Goal: Communication & Community: Participate in discussion

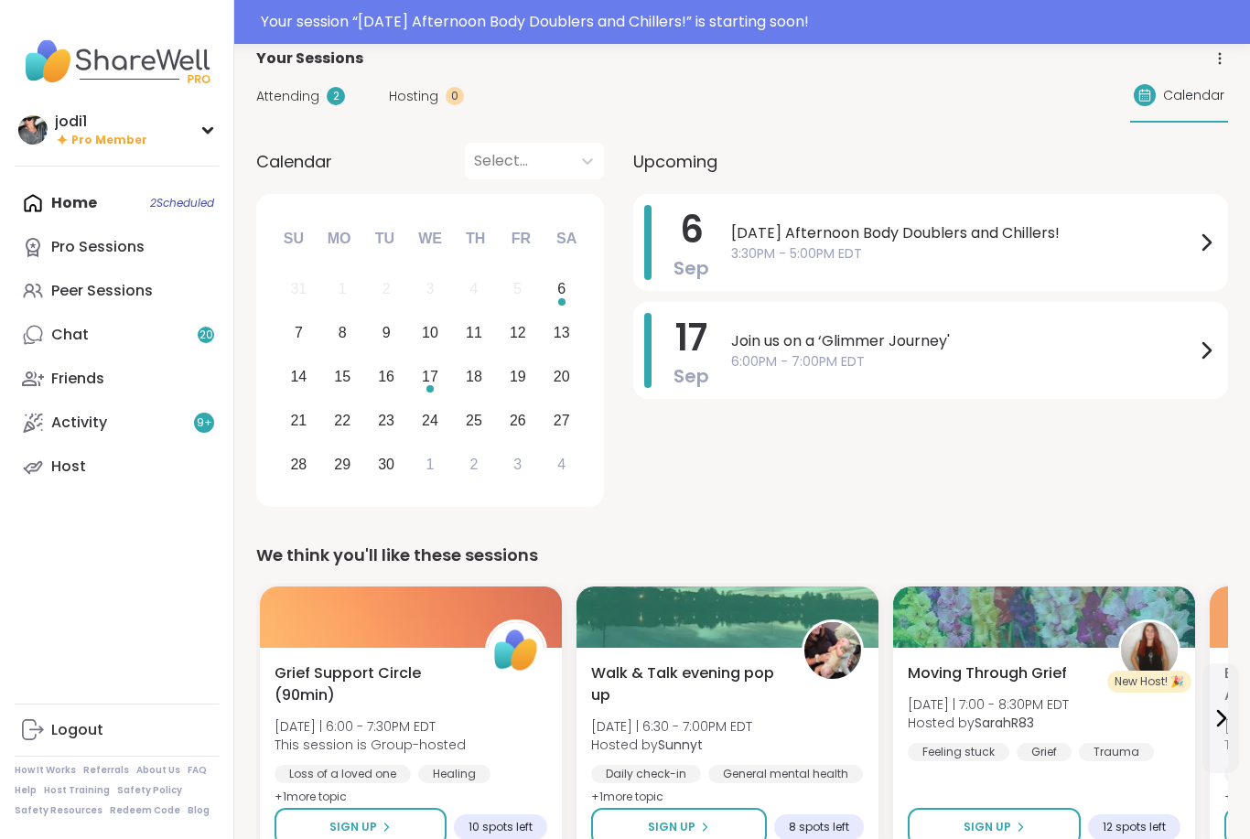
click at [799, 21] on div "Your session “ [DATE] Afternoon Body Doublers and Chillers! ” is starting soon!" at bounding box center [750, 22] width 979 height 22
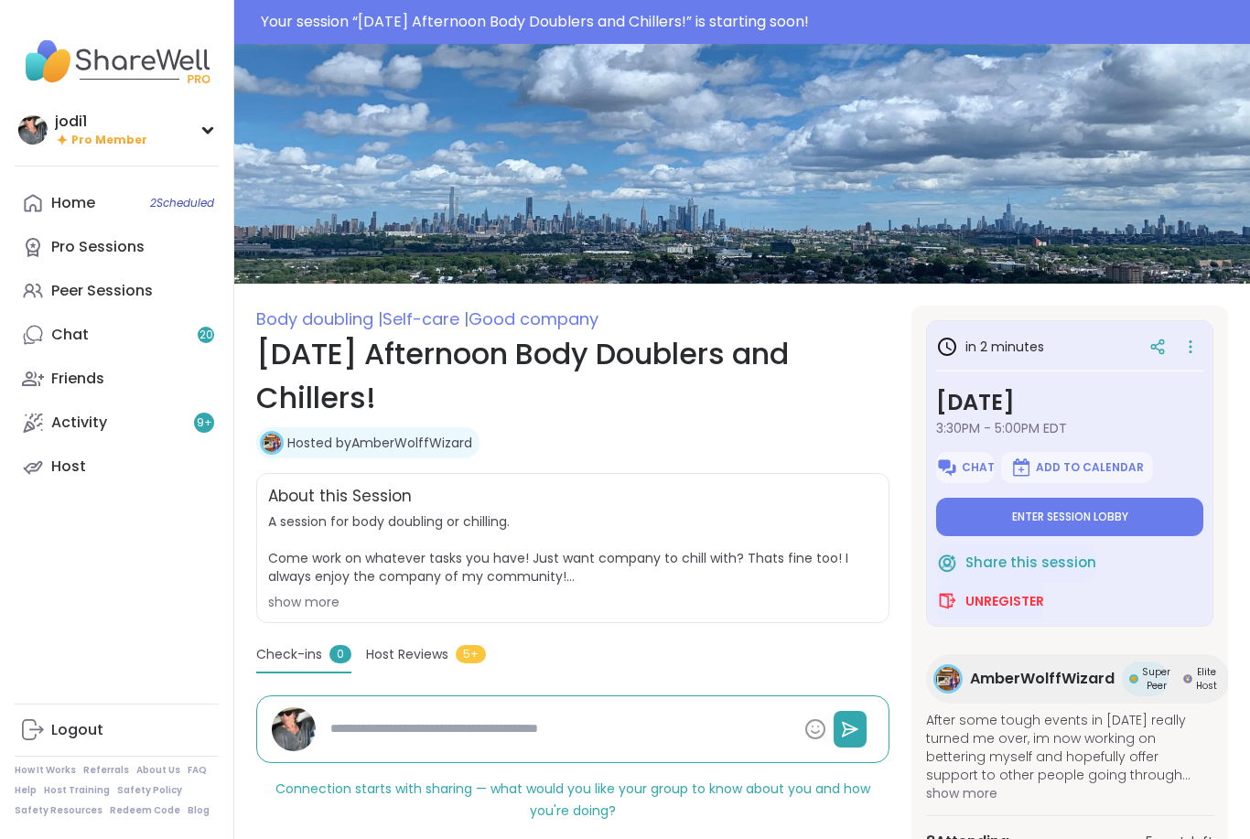
click at [1068, 525] on button "Enter session lobby" at bounding box center [1069, 517] width 267 height 38
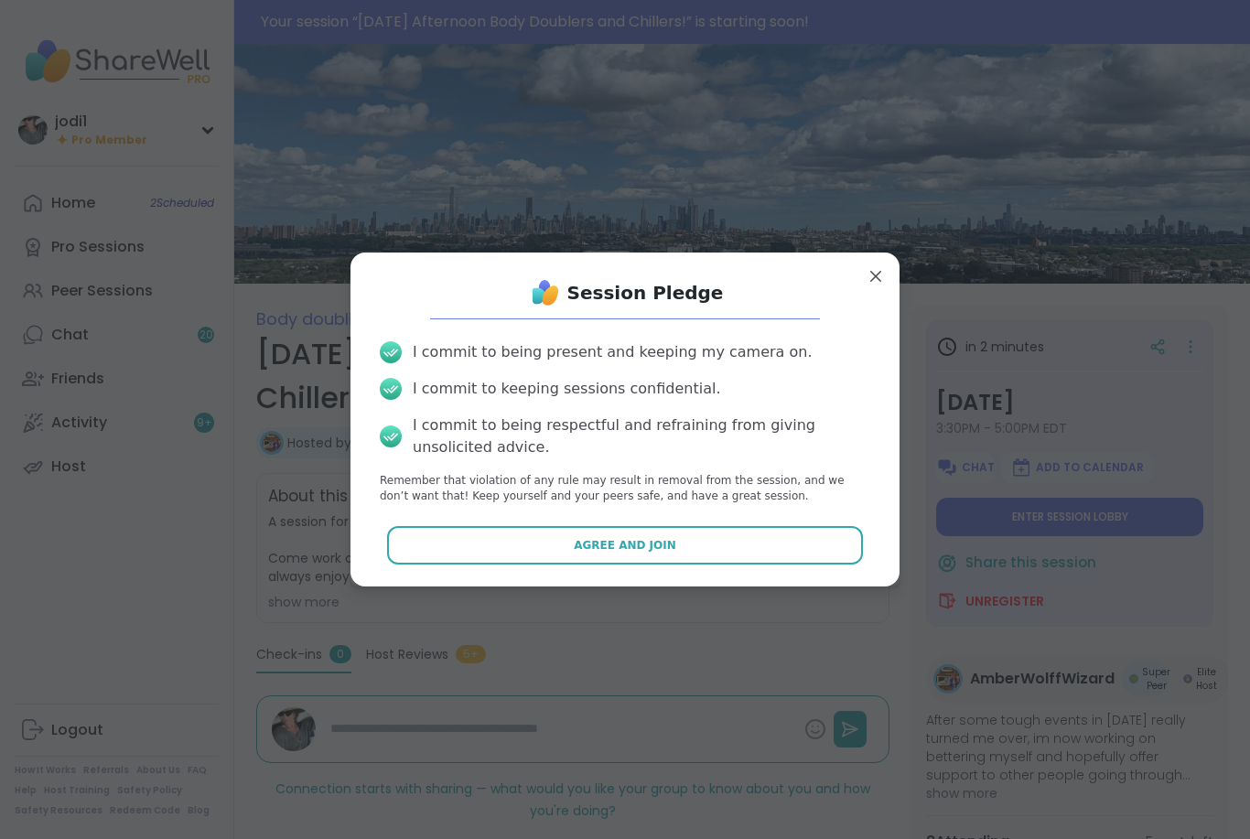
click at [623, 579] on div "Session Pledge I commit to being present and keeping my camera on. I commit to …" at bounding box center [625, 419] width 549 height 333
click at [632, 557] on button "Agree and Join" at bounding box center [625, 545] width 477 height 38
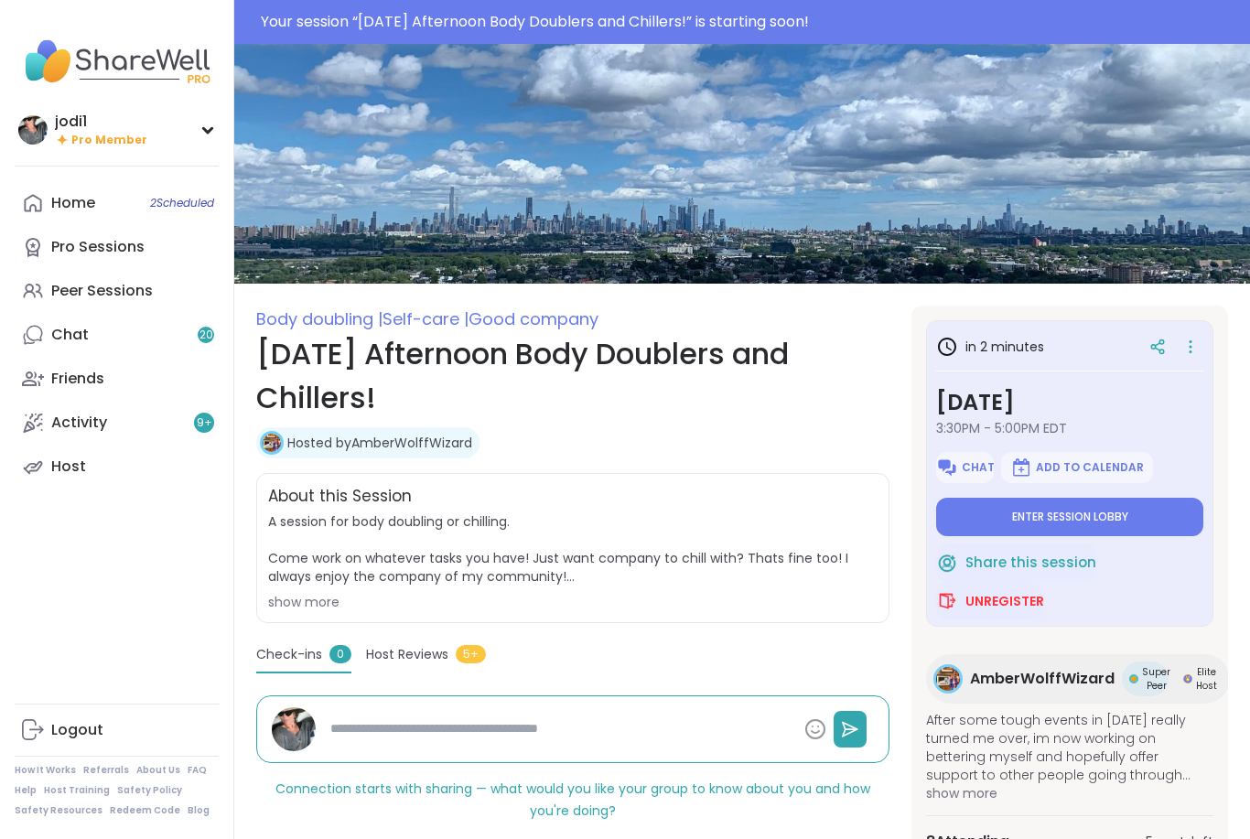
type textarea "*"
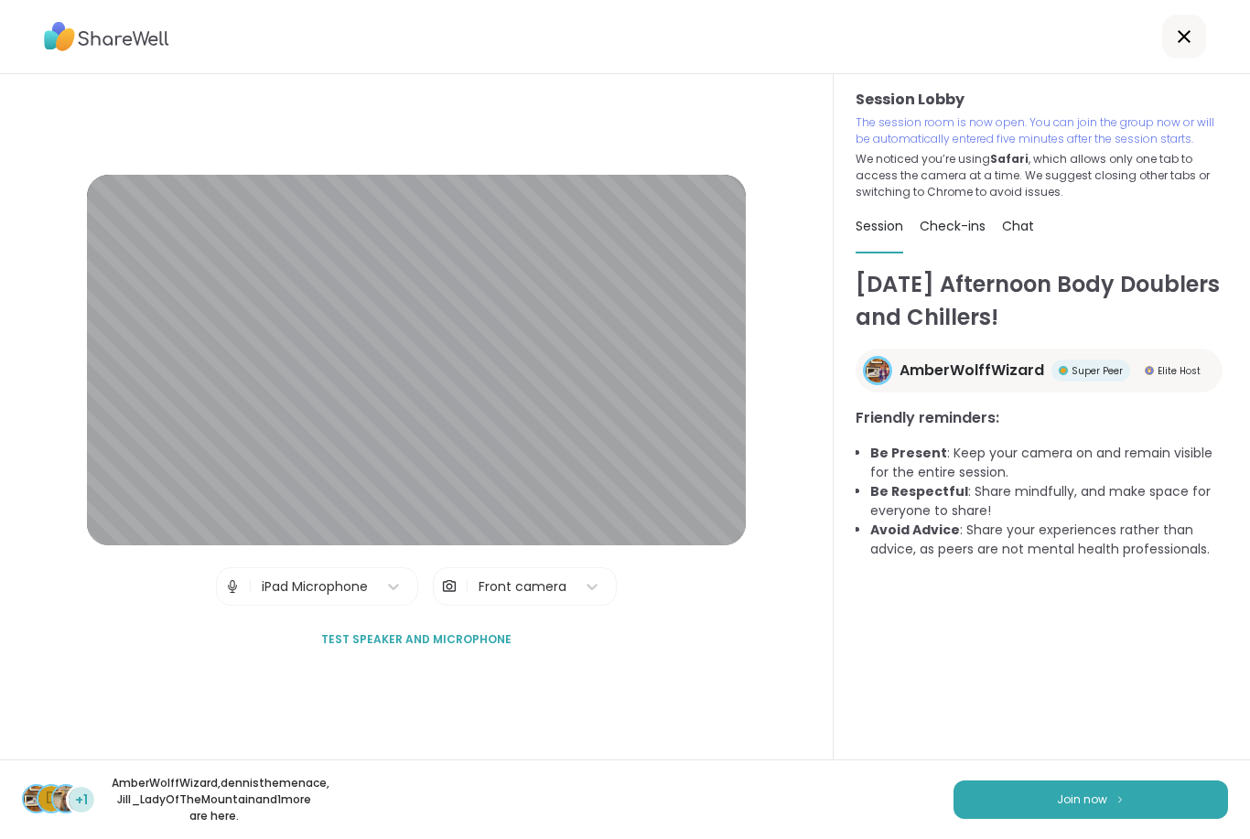
click at [1098, 831] on div "d +1 AmberWolffWizard , dennisthemenace , [PERSON_NAME] and 1 more are here. Jo…" at bounding box center [625, 800] width 1250 height 80
click at [1115, 782] on button "Join now" at bounding box center [1091, 800] width 275 height 38
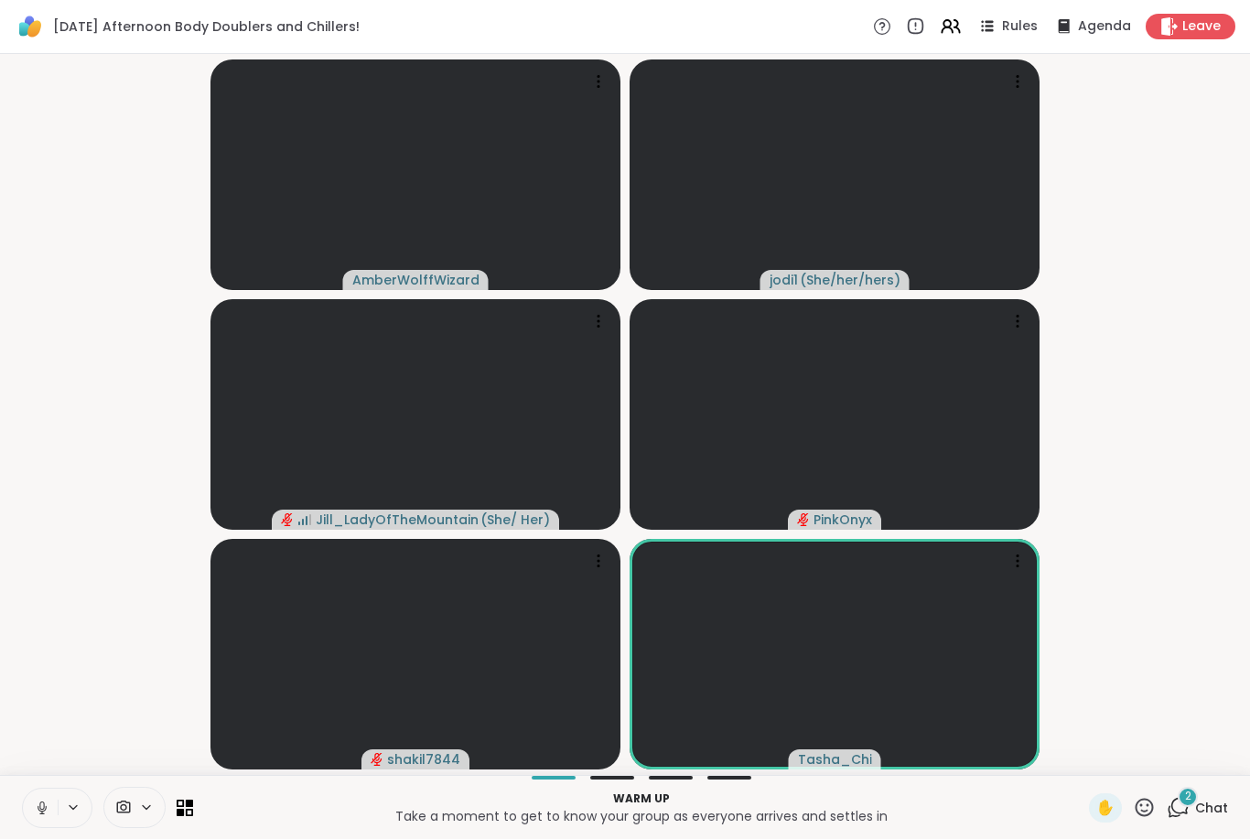
click at [39, 811] on icon at bounding box center [42, 808] width 16 height 16
click at [41, 810] on icon at bounding box center [42, 808] width 16 height 16
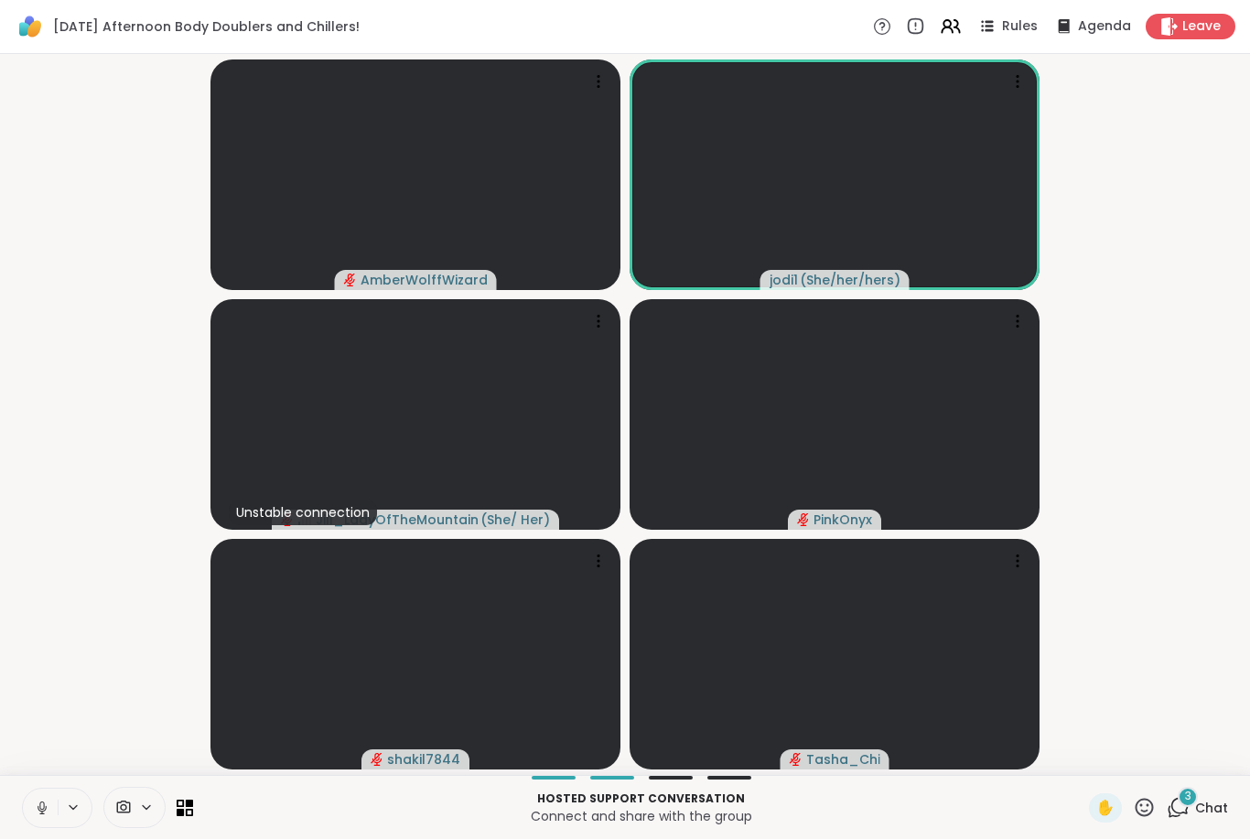
click at [45, 827] on button at bounding box center [40, 808] width 35 height 38
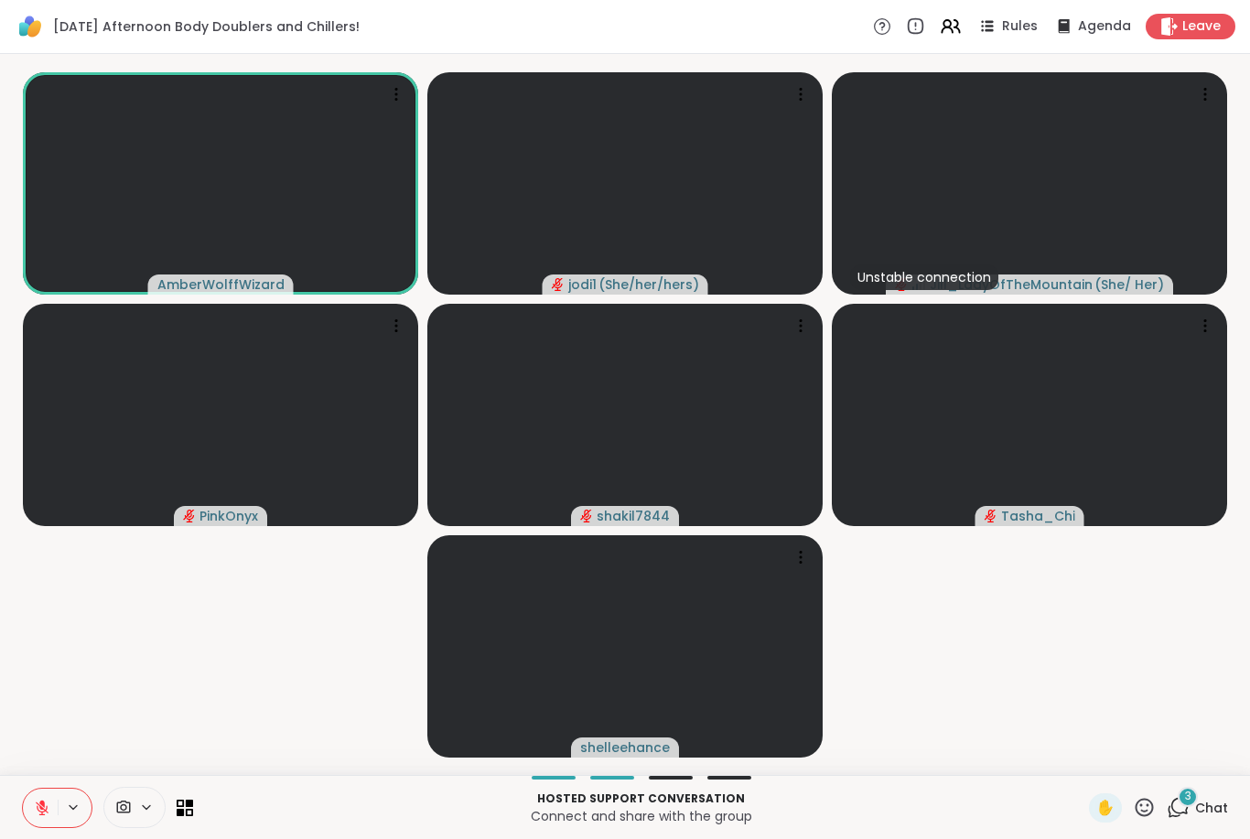
click at [53, 827] on button at bounding box center [40, 808] width 35 height 38
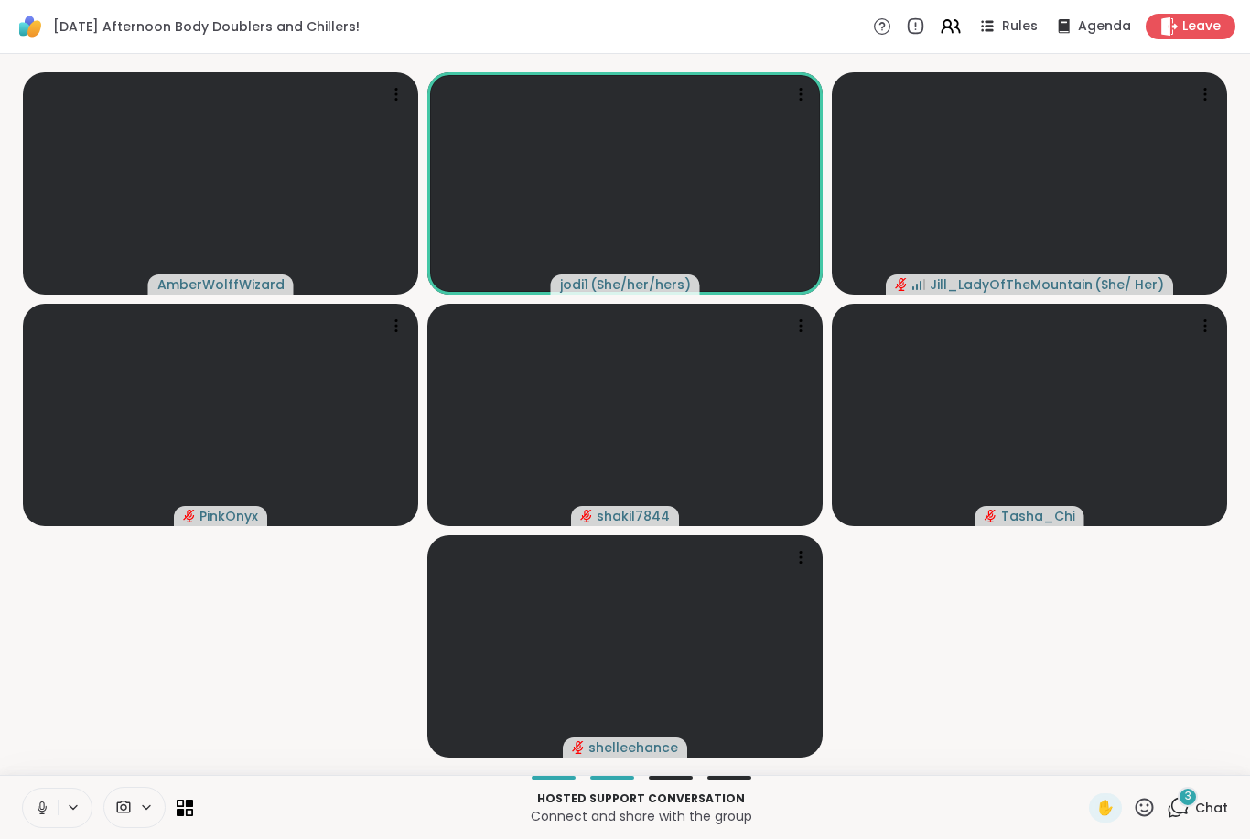
click at [33, 810] on button at bounding box center [40, 808] width 35 height 38
